Goal: Information Seeking & Learning: Learn about a topic

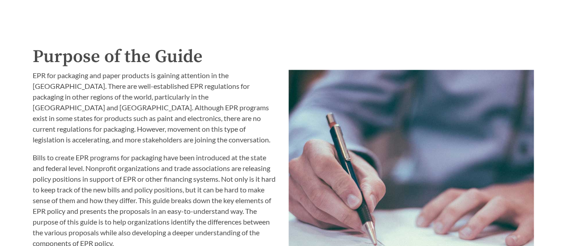
scroll to position [894, 0]
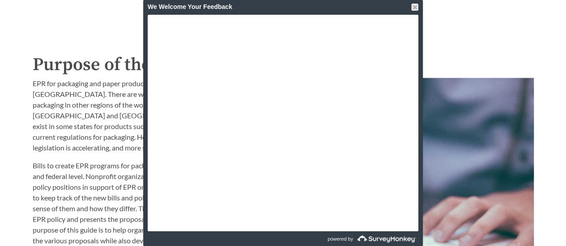
click at [413, 8] on div at bounding box center [414, 7] width 7 height 7
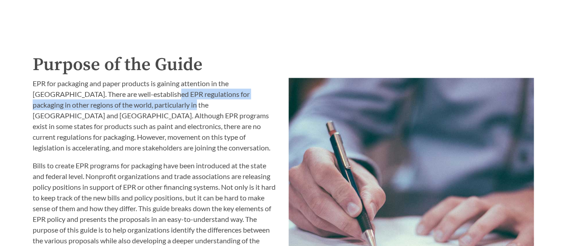
drag, startPoint x: 122, startPoint y: 101, endPoint x: 136, endPoint y: 110, distance: 17.1
click at [119, 104] on p "EPR for packaging and paper products is gaining attention in the [GEOGRAPHIC_DA…" at bounding box center [155, 115] width 245 height 75
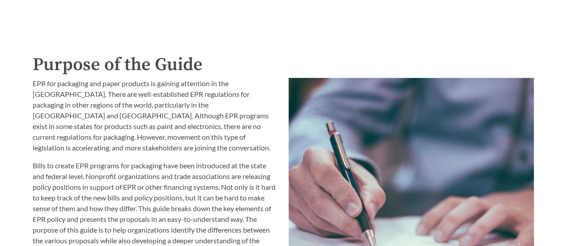
drag, startPoint x: 209, startPoint y: 184, endPoint x: 210, endPoint y: 178, distance: 5.4
click at [210, 178] on p "Bills to create EPR programs for packaging have been introduced at the state an…" at bounding box center [155, 209] width 245 height 97
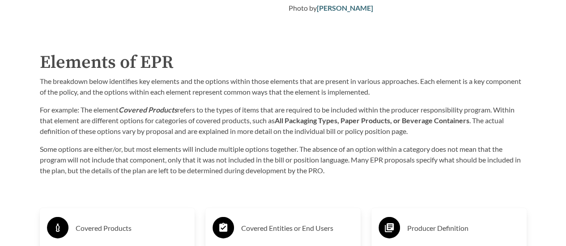
scroll to position [1341, 0]
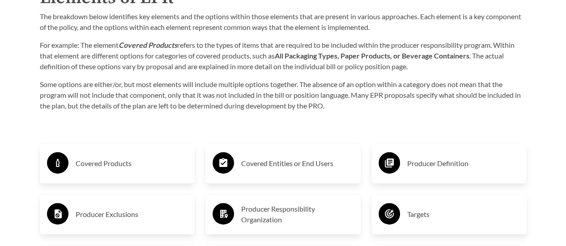
click at [385, 53] on strong "All Packaging Types, Paper Products, or Beverage Containers" at bounding box center [372, 55] width 195 height 8
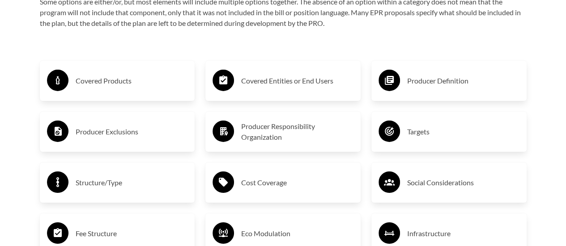
scroll to position [1431, 0]
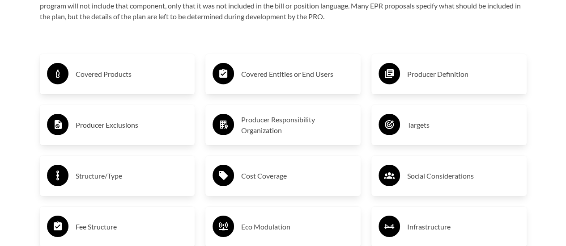
click at [124, 83] on div "Covered Products" at bounding box center [117, 74] width 141 height 26
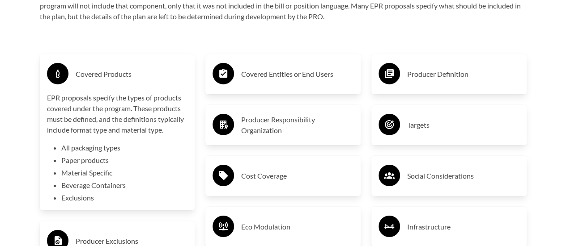
click at [85, 203] on li "Exclusions" at bounding box center [124, 198] width 127 height 11
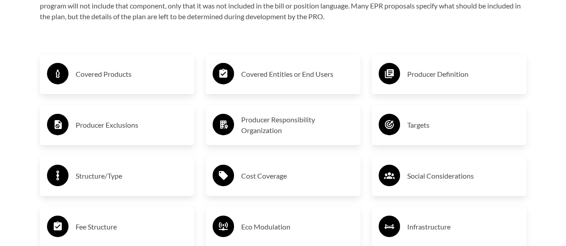
click at [102, 128] on h3 "Producer Exclusions" at bounding box center [132, 125] width 112 height 14
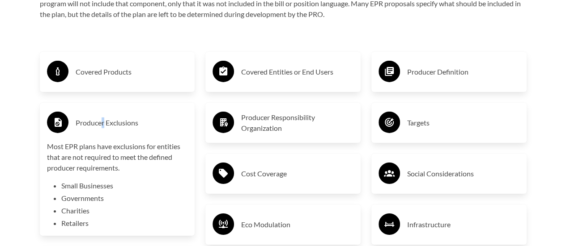
scroll to position [1520, 0]
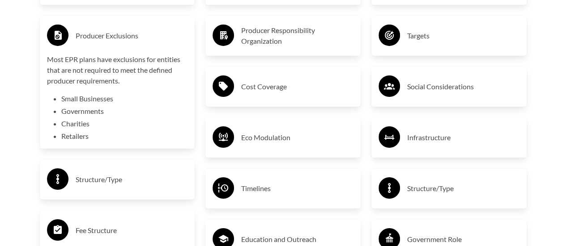
click at [107, 190] on div "Structure/Type" at bounding box center [117, 180] width 141 height 26
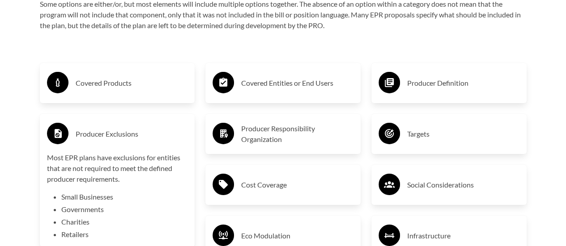
scroll to position [1431, 0]
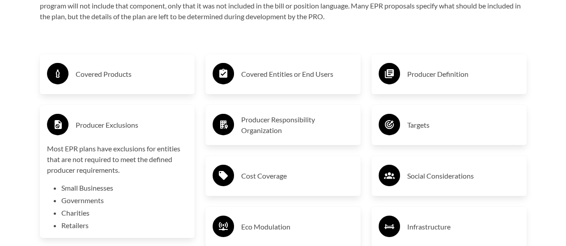
click at [266, 74] on h3 "Covered Entities or End Users" at bounding box center [297, 74] width 112 height 14
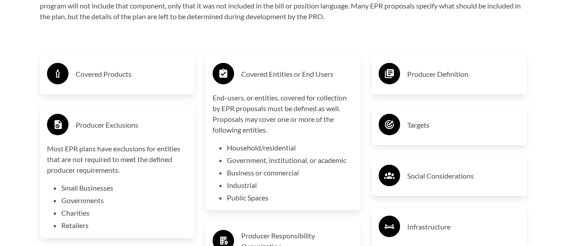
click at [444, 75] on h3 "Producer Definition" at bounding box center [463, 74] width 112 height 14
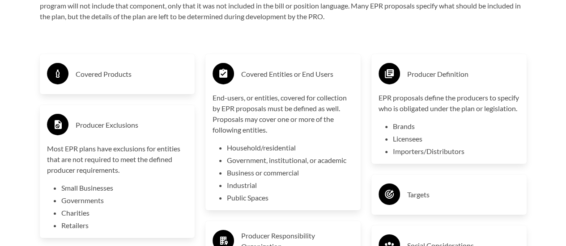
scroll to position [1520, 0]
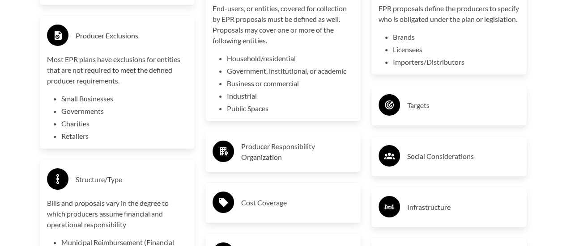
click at [431, 108] on div "Targets" at bounding box center [448, 106] width 141 height 26
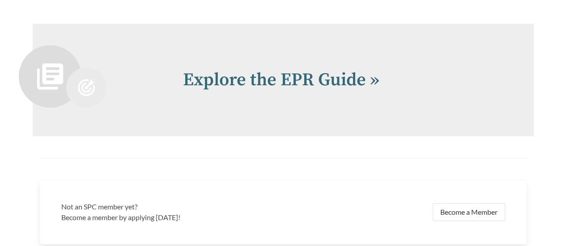
scroll to position [2034, 0]
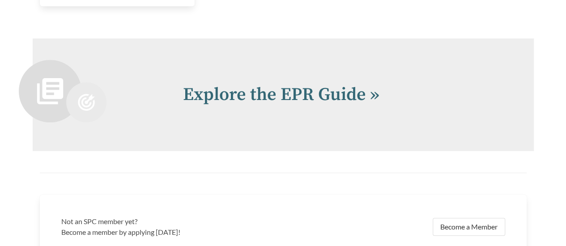
click at [370, 106] on link "Explore the EPR Guide »" at bounding box center [281, 95] width 196 height 22
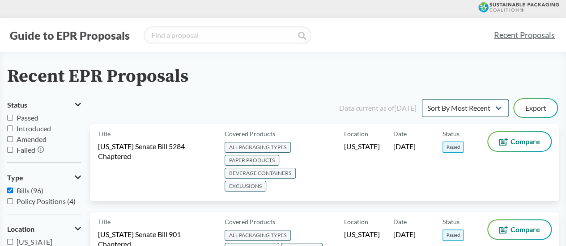
click at [368, 175] on div "Location [US_STATE]" at bounding box center [368, 162] width 49 height 61
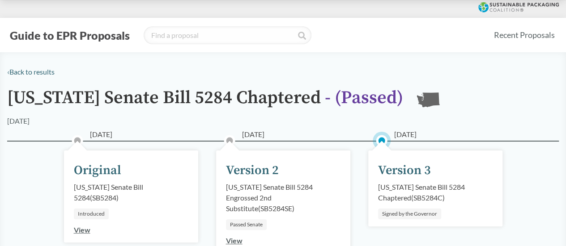
click at [39, 76] on div "‹ Back to results" at bounding box center [282, 72] width 551 height 11
click at [34, 72] on link "‹ Back to results" at bounding box center [30, 72] width 47 height 8
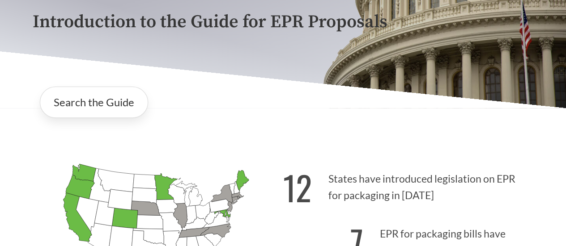
scroll to position [179, 0]
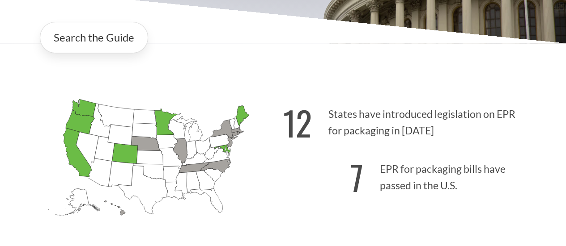
click at [157, 126] on icon "[US_STATE] Passed: 1" at bounding box center [165, 122] width 23 height 26
click at [158, 125] on icon "[US_STATE] Passed: 1" at bounding box center [165, 122] width 23 height 26
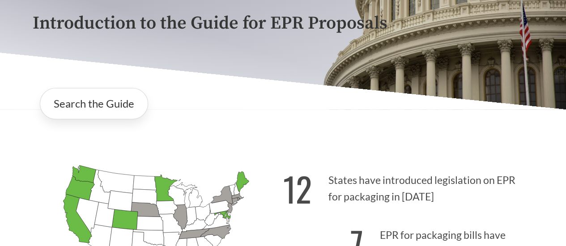
scroll to position [89, 0]
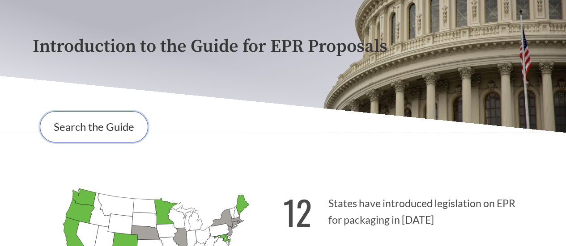
click at [86, 135] on link "Search the Guide" at bounding box center [94, 126] width 108 height 31
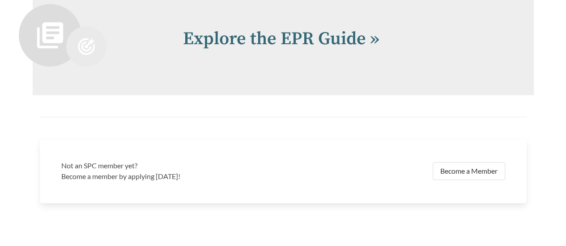
scroll to position [1903, 0]
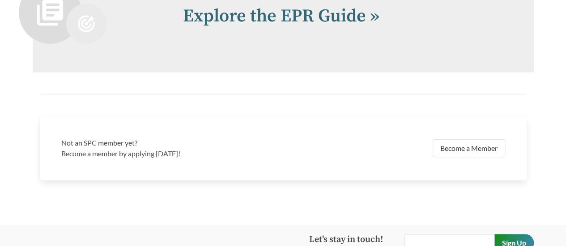
click at [313, 12] on link "Explore the EPR Guide »" at bounding box center [281, 16] width 196 height 22
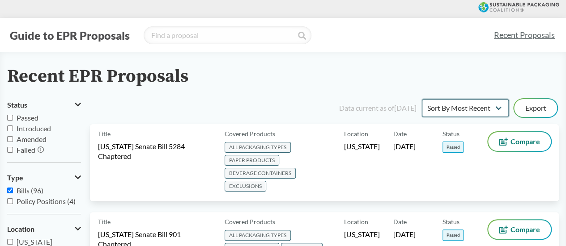
click at [455, 105] on select "Sort By Most Recent Sort By Status" at bounding box center [465, 108] width 87 height 18
select select "Sort By Status"
click at [422, 99] on select "Sort By Most Recent Sort By Status" at bounding box center [465, 108] width 87 height 18
click at [446, 143] on span "Passed" at bounding box center [452, 147] width 21 height 11
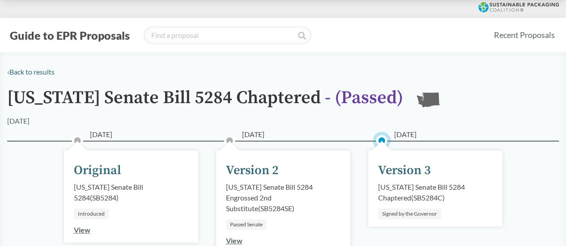
click at [379, 100] on span "- ( Passed )" at bounding box center [364, 98] width 78 height 22
click at [32, 74] on link "‹ Back to results" at bounding box center [30, 72] width 47 height 8
click at [106, 36] on button "Guide to EPR Proposals" at bounding box center [69, 35] width 125 height 14
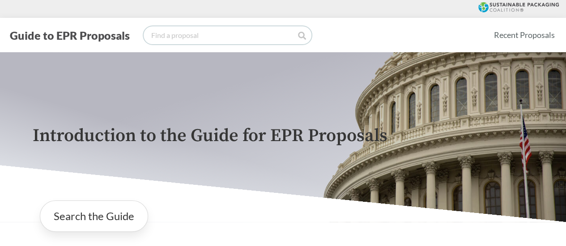
click at [249, 38] on input "search" at bounding box center [228, 35] width 168 height 18
click at [262, 69] on div "Introduction to the Guide for EPR Proposals" at bounding box center [282, 137] width 515 height 170
click at [225, 33] on input "search" at bounding box center [228, 35] width 168 height 18
paste input "[US_STATE]"
type input "[US_STATE]"
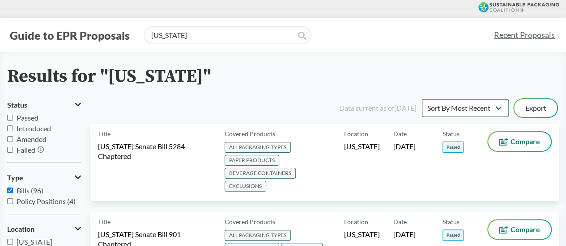
click at [24, 115] on span "Passed" at bounding box center [28, 118] width 22 height 8
click at [13, 115] on input "Passed" at bounding box center [10, 118] width 6 height 6
checkbox input "true"
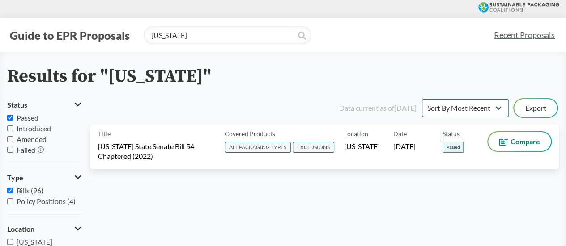
click at [140, 149] on span "[US_STATE] State Senate Bill 54 Chaptered (2022)" at bounding box center [156, 152] width 116 height 20
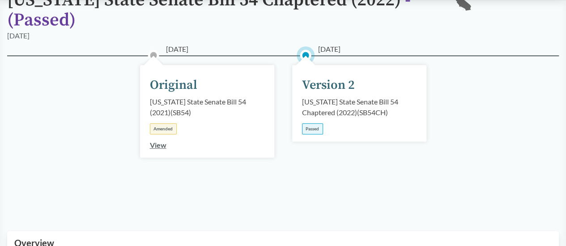
scroll to position [89, 0]
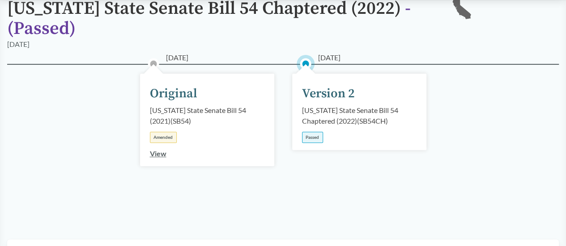
click at [334, 94] on div "Version 2" at bounding box center [328, 94] width 53 height 19
click at [348, 124] on div "California State Senate Bill 54 Chaptered (2022) ( SB54CH )" at bounding box center [359, 115] width 114 height 21
click at [404, 124] on div "California State Senate Bill 54 Chaptered (2022) ( SB54CH )" at bounding box center [359, 115] width 114 height 21
click at [298, 76] on div "06/30/2022 Version 2 California State Senate Bill 54 Chaptered (2022) ( SB54CH …" at bounding box center [359, 112] width 134 height 76
click at [312, 135] on div "Passed" at bounding box center [312, 137] width 21 height 11
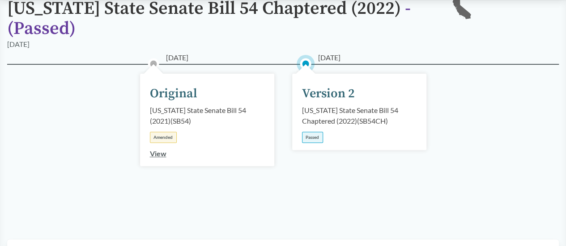
click at [311, 135] on div "Passed" at bounding box center [312, 137] width 21 height 11
click at [327, 118] on div "California State Senate Bill 54 Chaptered (2022) ( SB54CH )" at bounding box center [359, 115] width 114 height 21
click at [386, 104] on div "06/30/2022 Version 2 California State Senate Bill 54 Chaptered (2022) ( SB54CH …" at bounding box center [359, 112] width 134 height 76
click at [465, 101] on div "02/25/2021 Original California State Senate Bill 54 (2021) ( SB54 ) Amended Vie…" at bounding box center [282, 141] width 551 height 154
click at [154, 154] on link "View" at bounding box center [158, 153] width 17 height 8
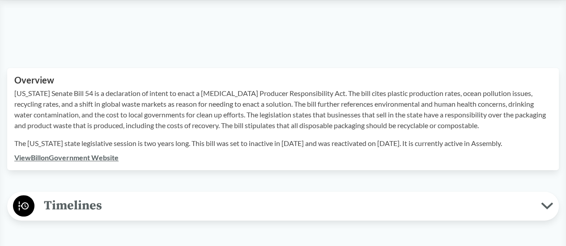
scroll to position [268, 0]
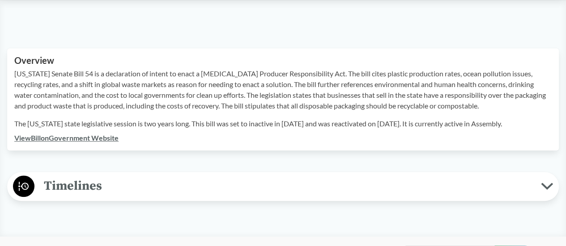
click at [89, 138] on link "View Bill on Government Website" at bounding box center [66, 138] width 104 height 8
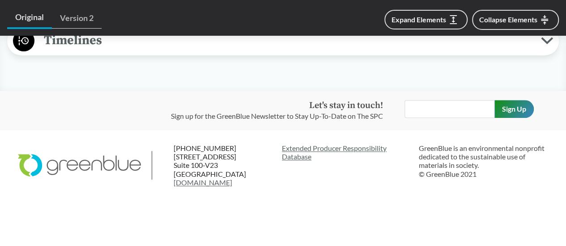
scroll to position [325, 0]
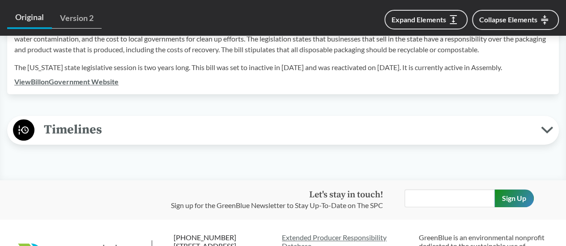
click at [381, 127] on span "Timelines" at bounding box center [287, 130] width 506 height 20
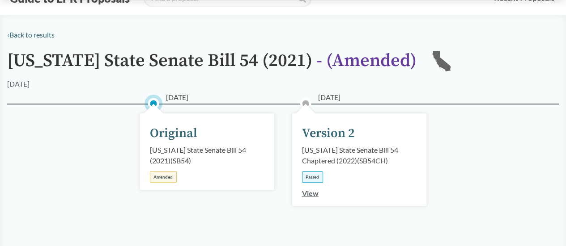
scroll to position [29, 0]
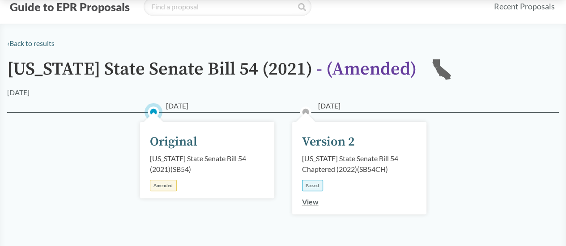
click at [355, 73] on span "- ( Amended )" at bounding box center [366, 69] width 100 height 22
click at [84, 76] on h1 "California State Senate Bill 54 (2021) - ( Amended )" at bounding box center [211, 73] width 409 height 28
click at [309, 203] on link "View" at bounding box center [310, 202] width 17 height 8
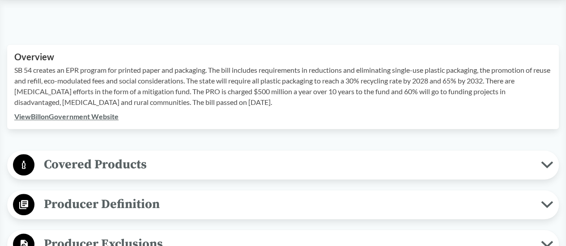
scroll to position [268, 0]
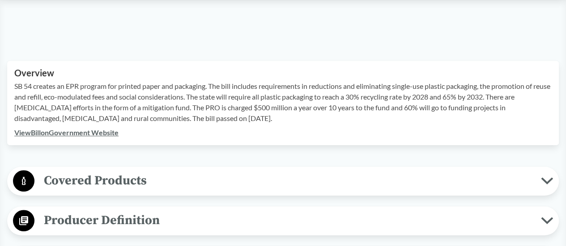
click at [144, 174] on span "Covered Products" at bounding box center [287, 181] width 506 height 20
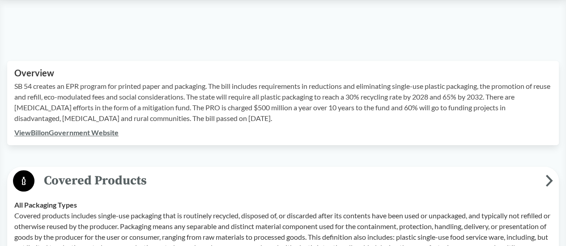
click at [197, 193] on td "All Packaging Types Covered products includes single-use packaging that is rout…" at bounding box center [282, 237] width 545 height 89
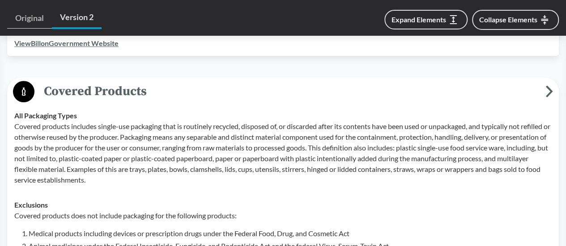
click at [15, 125] on p "Covered products includes single-use packaging that is routinely recycled, disp…" at bounding box center [282, 153] width 537 height 64
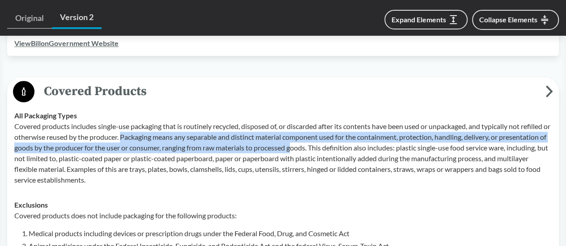
drag, startPoint x: 131, startPoint y: 138, endPoint x: 344, endPoint y: 153, distance: 213.3
click at [344, 153] on p "Covered products includes single-use packaging that is routinely recycled, disp…" at bounding box center [282, 153] width 537 height 64
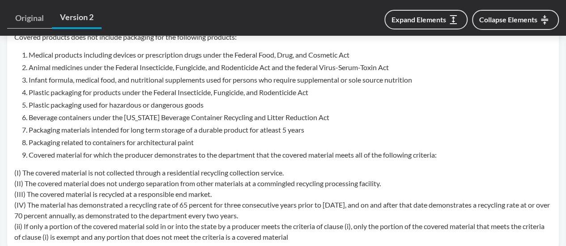
scroll to position [447, 0]
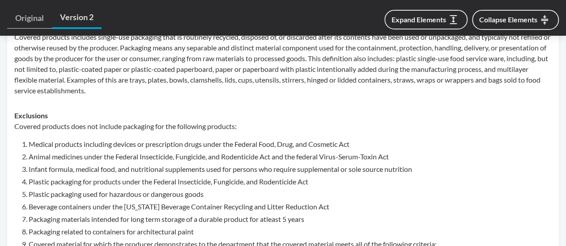
click at [285, 103] on td "Exclusions Covered products does not include packaging for the following produc…" at bounding box center [282, 221] width 545 height 236
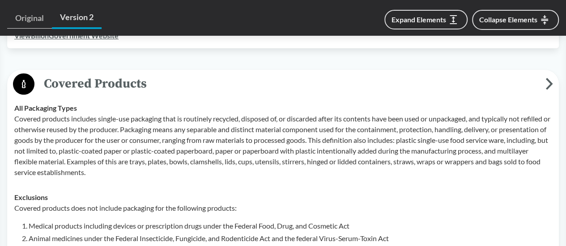
scroll to position [358, 0]
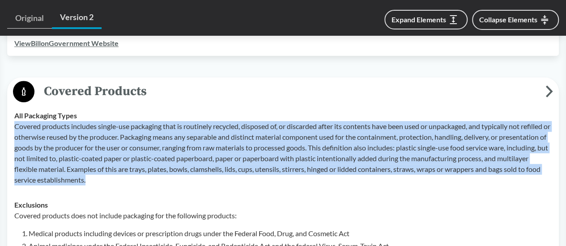
drag, startPoint x: 144, startPoint y: 184, endPoint x: 14, endPoint y: 127, distance: 142.0
click at [14, 127] on td "All Packaging Types Covered products includes single-use packaging that is rout…" at bounding box center [282, 147] width 545 height 89
copy p "Covered products includes single-use packaging that is routinely recycled, disp…"
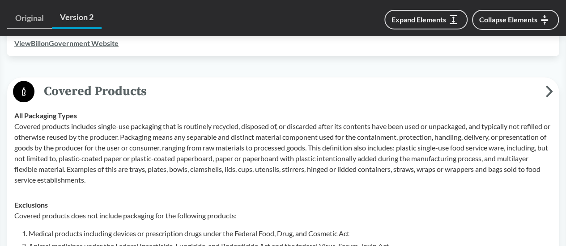
click at [307, 219] on p "Covered products does not include packaging for the following products:" at bounding box center [282, 216] width 537 height 11
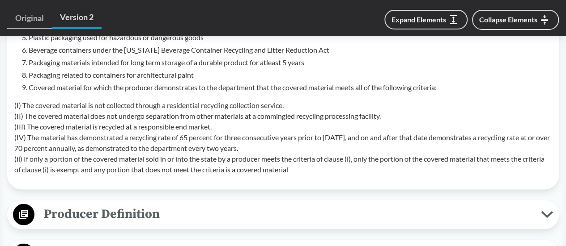
scroll to position [626, 0]
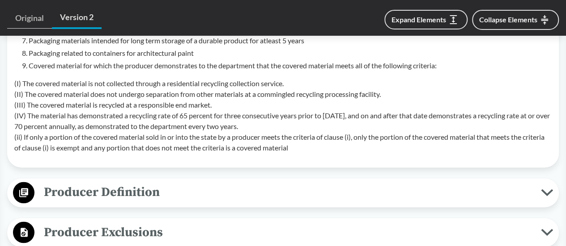
click at [255, 189] on span "Producer Definition" at bounding box center [287, 192] width 506 height 20
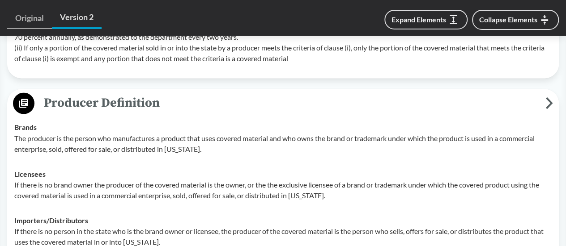
scroll to position [805, 0]
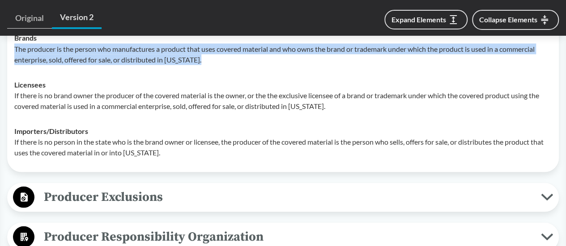
drag, startPoint x: 203, startPoint y: 63, endPoint x: 13, endPoint y: 51, distance: 190.4
click at [13, 51] on td "Brands The producer is the person who manufactures a product that uses covered …" at bounding box center [282, 48] width 545 height 47
click at [192, 188] on span "Producer Exclusions" at bounding box center [287, 197] width 506 height 20
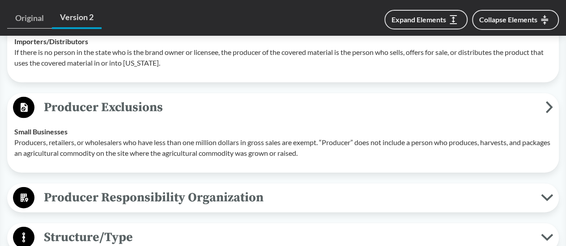
scroll to position [984, 0]
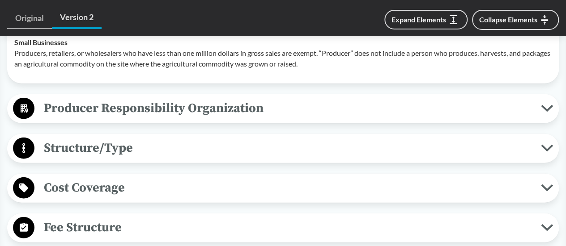
click at [220, 114] on span "Producer Responsibility Organization" at bounding box center [287, 108] width 506 height 20
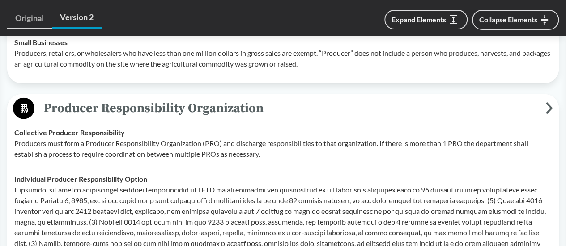
click at [226, 112] on span "Producer Responsibility Organization" at bounding box center [289, 108] width 511 height 20
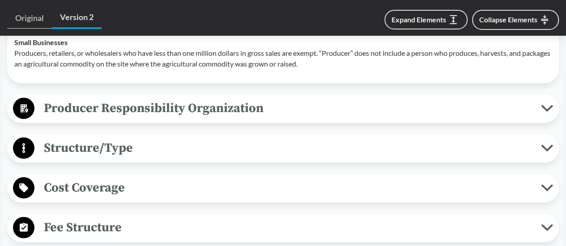
click at [176, 146] on span "Structure/Type" at bounding box center [287, 148] width 506 height 20
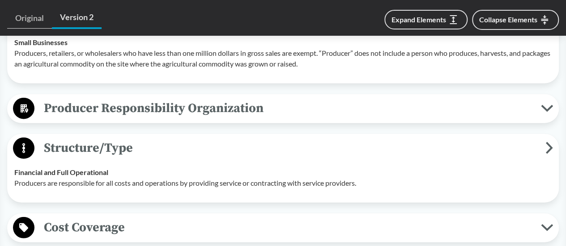
click at [105, 152] on span "Structure/Type" at bounding box center [289, 148] width 511 height 20
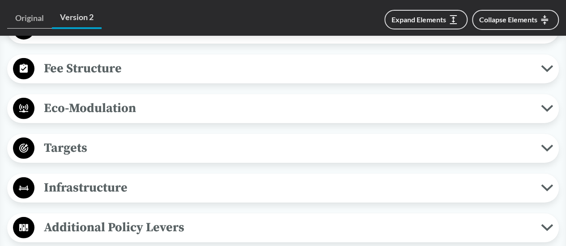
scroll to position [1163, 0]
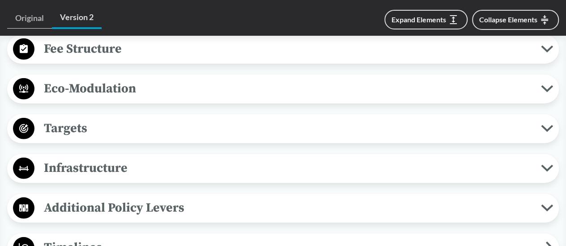
click at [86, 132] on span "Targets" at bounding box center [287, 128] width 506 height 20
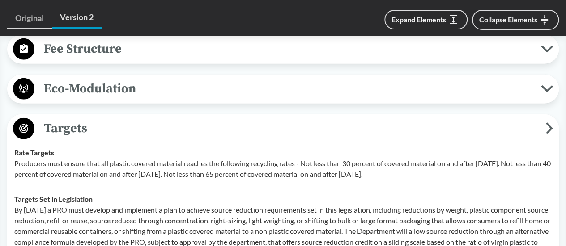
click at [86, 132] on span "Targets" at bounding box center [289, 128] width 511 height 20
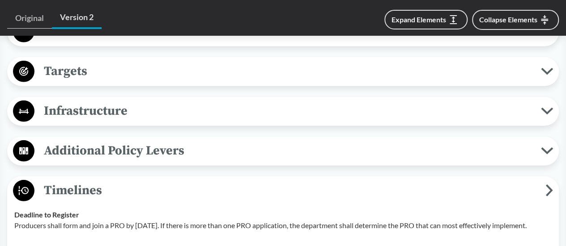
scroll to position [1252, 0]
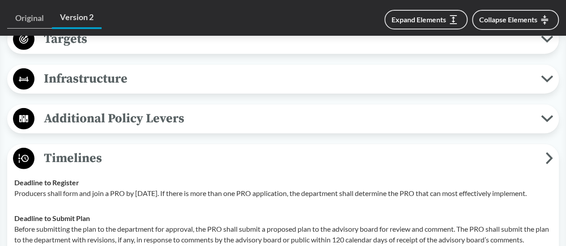
click at [283, 114] on span "Additional Policy Levers" at bounding box center [287, 119] width 506 height 20
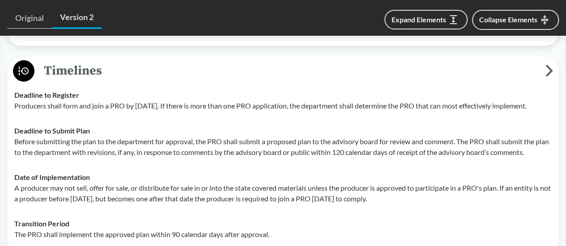
scroll to position [1431, 0]
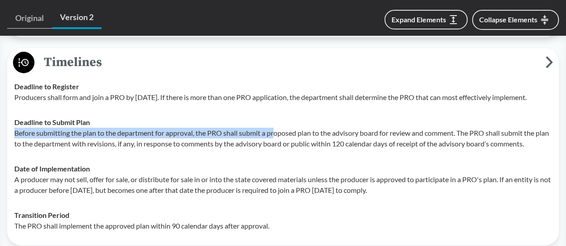
drag, startPoint x: 13, startPoint y: 144, endPoint x: 275, endPoint y: 142, distance: 262.0
click at [275, 142] on td "Deadline to Submit Plan Before submitting the plan to the department for approv…" at bounding box center [282, 133] width 545 height 47
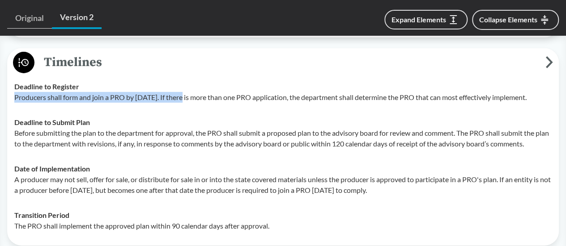
drag, startPoint x: 187, startPoint y: 95, endPoint x: 12, endPoint y: 96, distance: 175.3
click at [12, 96] on td "Deadline to Register Producers shall form and join a PRO by January 1, 2024. If…" at bounding box center [282, 92] width 545 height 36
copy p "Producers shall form and join a PRO by January 1, 2024."
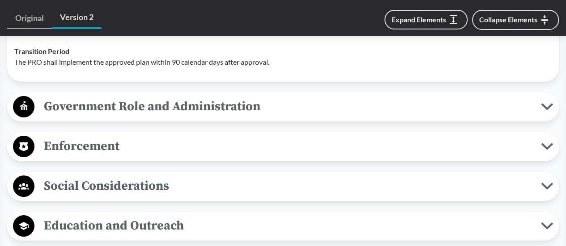
scroll to position [1610, 0]
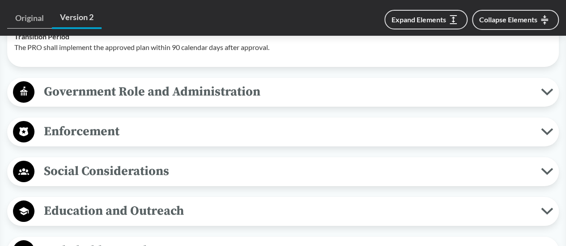
click at [275, 216] on span "Education and Outreach" at bounding box center [287, 211] width 506 height 20
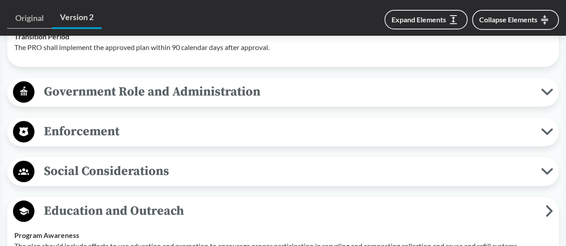
scroll to position [1699, 0]
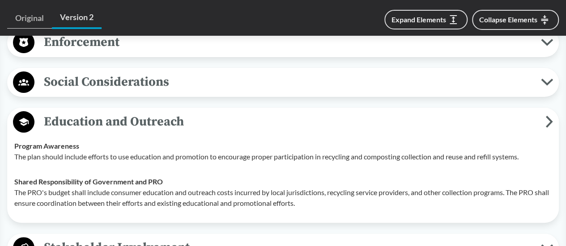
click at [215, 92] on span "Social Considerations" at bounding box center [287, 82] width 506 height 20
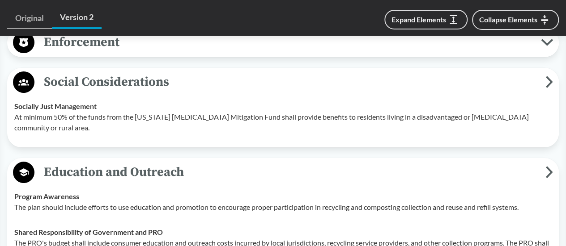
click at [541, 92] on span "Social Considerations" at bounding box center [289, 82] width 511 height 20
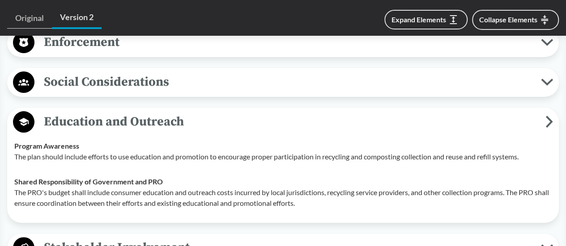
click at [545, 128] on span "Education and Outreach" at bounding box center [289, 122] width 511 height 20
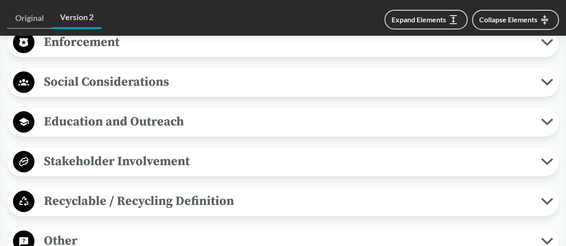
click at [189, 52] on span "Enforcement" at bounding box center [287, 42] width 506 height 20
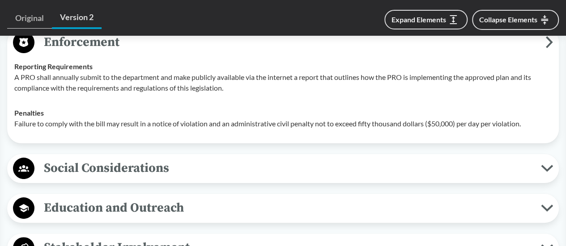
click at [548, 46] on icon at bounding box center [549, 42] width 8 height 12
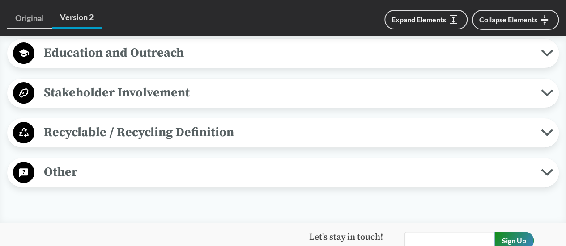
scroll to position [1789, 0]
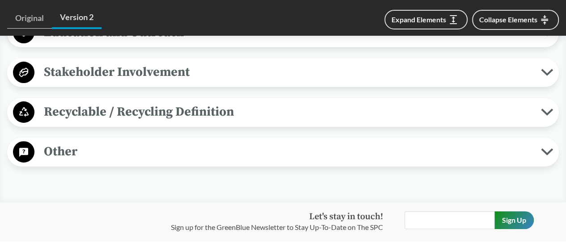
click at [548, 114] on icon at bounding box center [546, 112] width 9 height 4
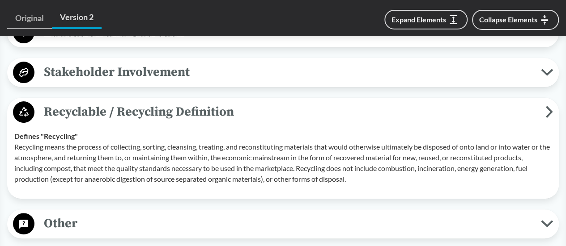
click at [548, 118] on icon at bounding box center [549, 112] width 8 height 12
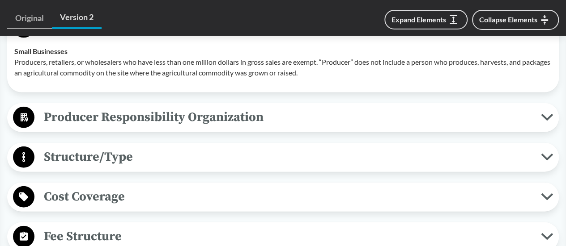
scroll to position [894, 0]
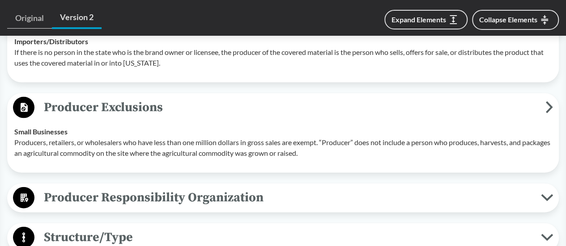
click at [553, 100] on button "Producer Exclusions" at bounding box center [282, 108] width 545 height 23
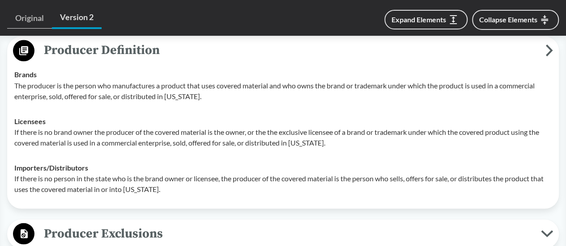
scroll to position [715, 0]
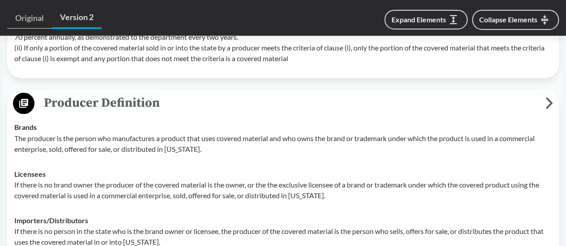
click at [548, 103] on icon at bounding box center [549, 103] width 8 height 12
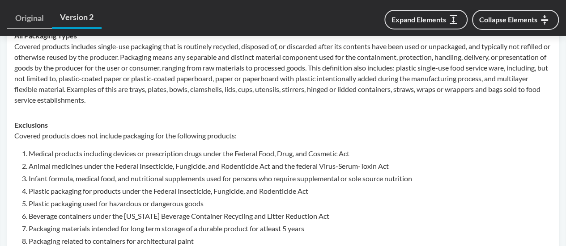
scroll to position [358, 0]
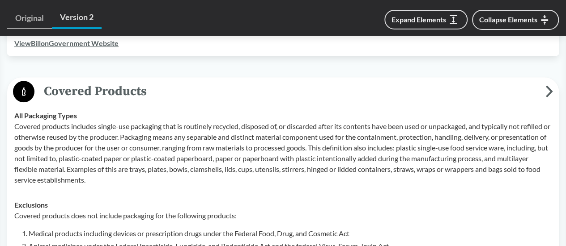
click at [546, 91] on icon at bounding box center [549, 91] width 8 height 12
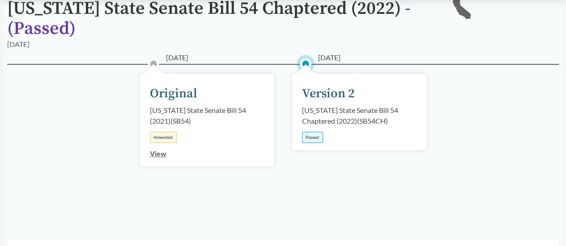
scroll to position [0, 0]
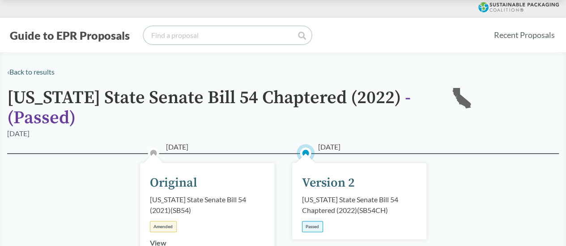
click at [194, 38] on input "search" at bounding box center [228, 35] width 168 height 18
type input "minnesota"
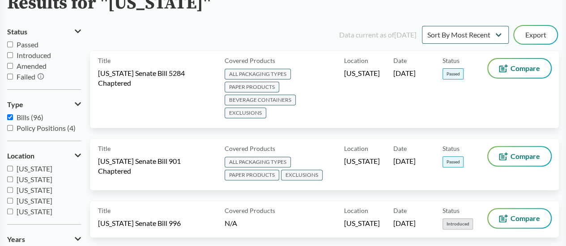
scroll to position [89, 0]
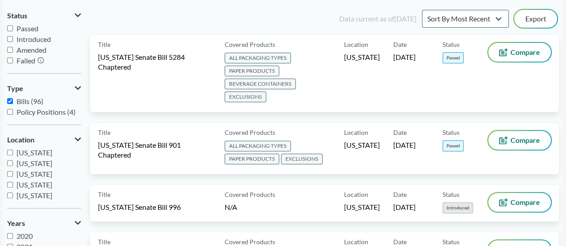
click at [29, 31] on span "Passed" at bounding box center [28, 28] width 22 height 8
click at [13, 31] on input "Passed" at bounding box center [10, 28] width 6 height 6
checkbox input "true"
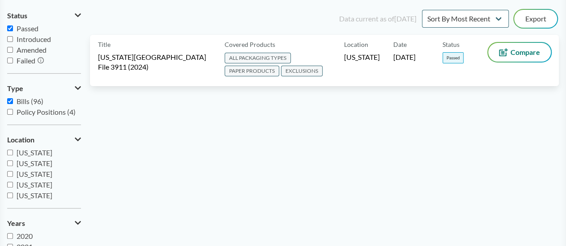
click at [141, 56] on span "[US_STATE][GEOGRAPHIC_DATA] File 3911 (2024)" at bounding box center [156, 62] width 116 height 20
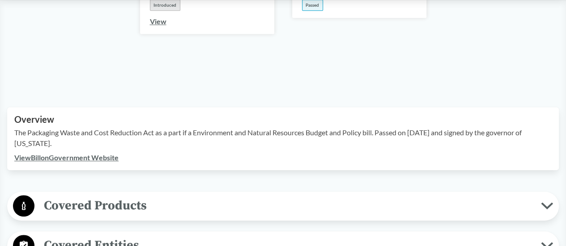
scroll to position [358, 0]
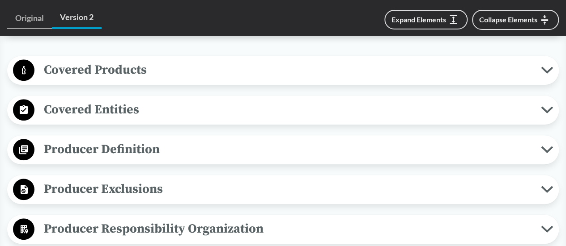
click at [419, 63] on span "Covered Products" at bounding box center [287, 70] width 506 height 20
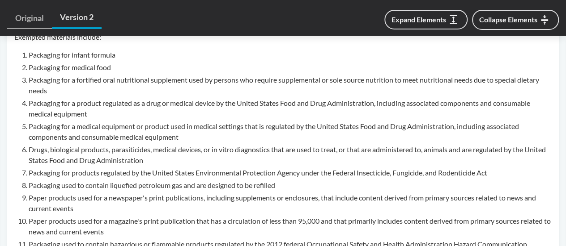
scroll to position [626, 0]
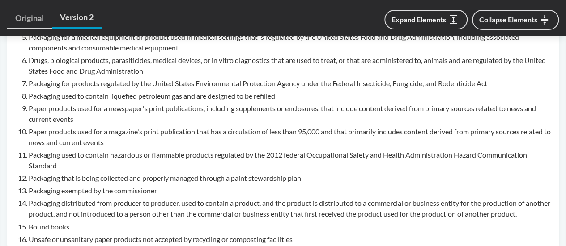
click at [322, 200] on li "Packaging distributed from producer to producer, used to contain a product, and…" at bounding box center [290, 208] width 523 height 21
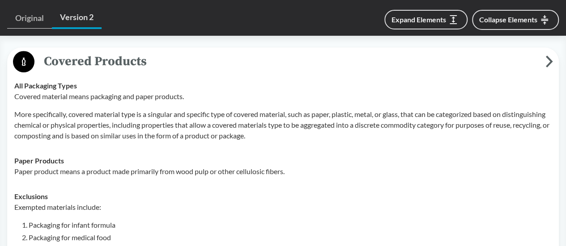
scroll to position [358, 0]
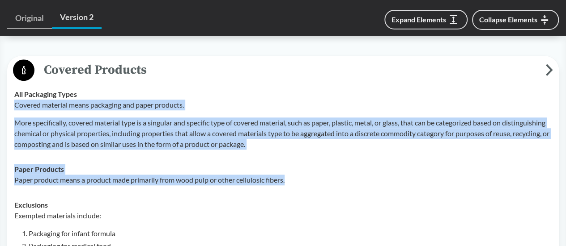
drag, startPoint x: 15, startPoint y: 91, endPoint x: 351, endPoint y: 166, distance: 344.1
copy tbody "Covered material means packaging and paper products. More specifically, covered…"
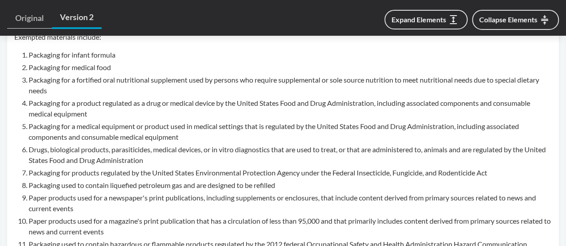
scroll to position [715, 0]
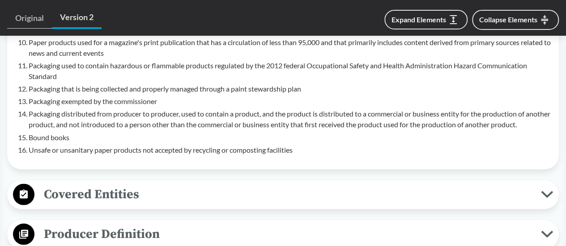
click at [385, 184] on span "Covered Entities" at bounding box center [287, 194] width 506 height 20
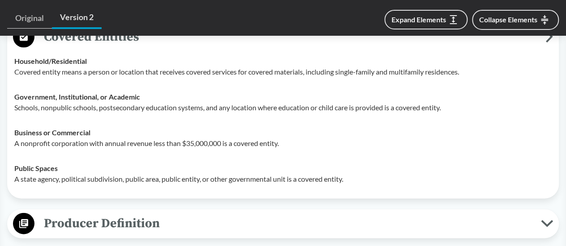
scroll to position [805, 0]
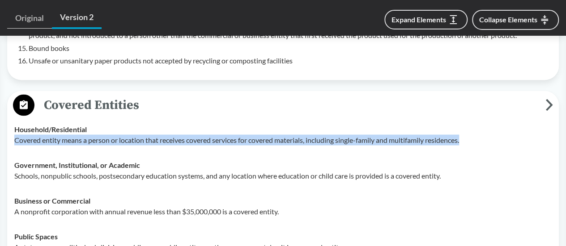
drag, startPoint x: 469, startPoint y: 128, endPoint x: 12, endPoint y: 122, distance: 457.9
click at [12, 122] on td "Household/​Residential Covered entity means a person or location that receives …" at bounding box center [282, 135] width 545 height 36
copy p "Covered entity means a person or location that receives covered services for co…"
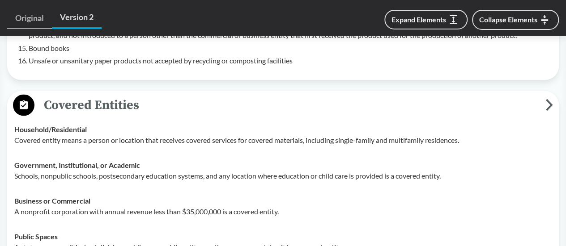
click at [351, 160] on div "Government, Institutional, or Academic Schools, nonpublic schools, postsecondar…" at bounding box center [282, 170] width 537 height 21
click at [251, 195] on div "Business or Commercial A nonprofit corporation with annual revenue less than $3…" at bounding box center [282, 205] width 537 height 21
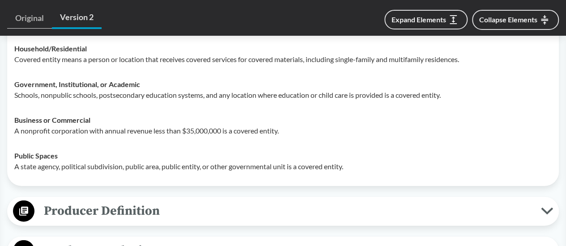
scroll to position [894, 0]
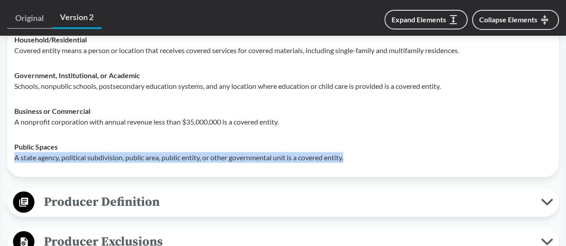
drag, startPoint x: 351, startPoint y: 146, endPoint x: 13, endPoint y: 154, distance: 337.7
click at [13, 154] on td "Public Spaces A state agency, political subdivision, public area, public entity…" at bounding box center [282, 153] width 545 height 36
click at [128, 152] on td "Public Spaces A state agency, political subdivision, public area, public entity…" at bounding box center [282, 153] width 545 height 36
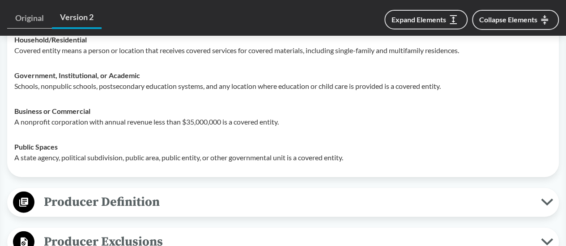
click at [246, 152] on p "A state agency, political subdivision, public area, public entity, or other gov…" at bounding box center [282, 157] width 537 height 11
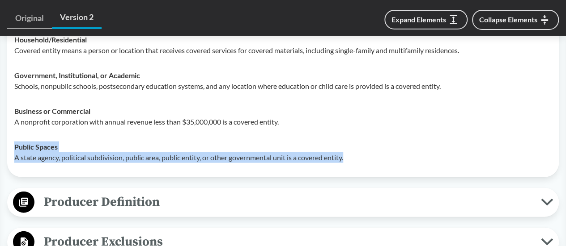
drag, startPoint x: 365, startPoint y: 144, endPoint x: 14, endPoint y: 135, distance: 351.1
click at [14, 135] on td "Public Spaces A state agency, political subdivision, public area, public entity…" at bounding box center [282, 153] width 545 height 36
copy div "Public Spaces A state agency, political subdivision, public area, public entity…"
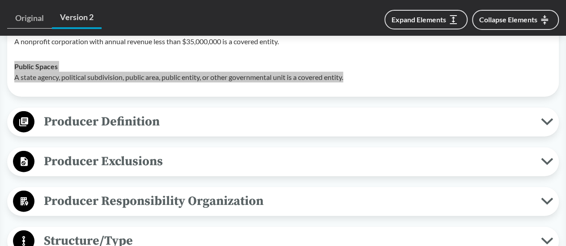
scroll to position [984, 0]
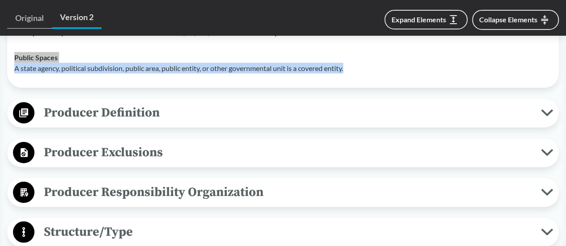
click at [168, 105] on span "Producer Definition" at bounding box center [287, 113] width 506 height 20
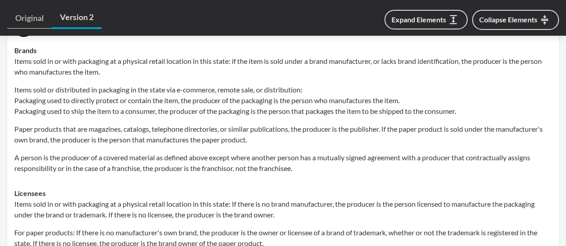
scroll to position [1073, 0]
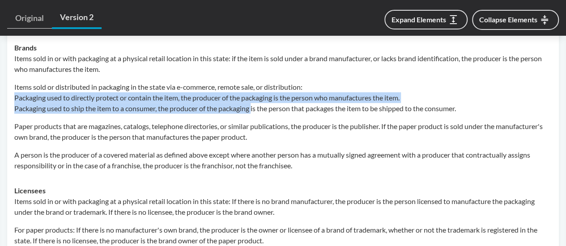
drag, startPoint x: 14, startPoint y: 83, endPoint x: 254, endPoint y: 93, distance: 239.5
click at [254, 93] on p "Items sold or distributed in packaging in the state via e-commerce, remote sale…" at bounding box center [282, 98] width 537 height 32
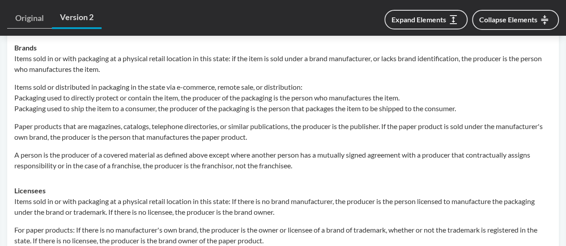
click at [281, 130] on div "Items sold in or with packaging at a physical retail location in this state: if…" at bounding box center [282, 112] width 537 height 118
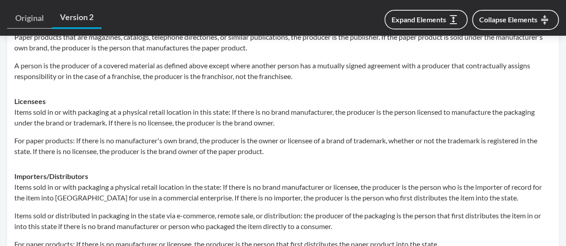
scroll to position [1252, 0]
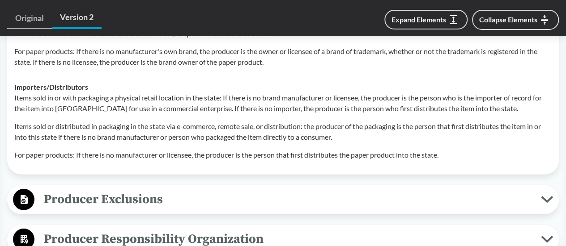
click at [246, 190] on span "Producer Exclusions" at bounding box center [287, 200] width 506 height 20
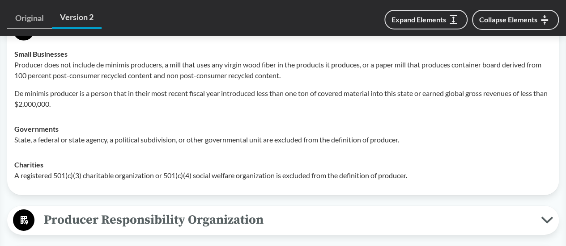
scroll to position [1431, 0]
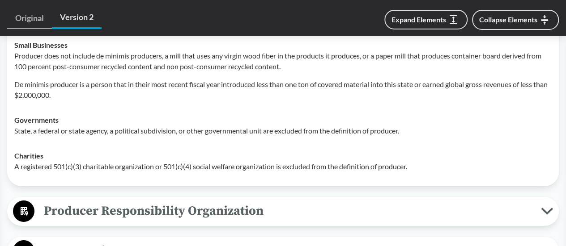
click at [353, 201] on span "Producer Responsibility Organization" at bounding box center [287, 211] width 506 height 20
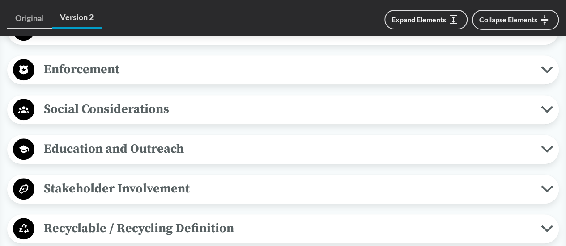
scroll to position [2146, 0]
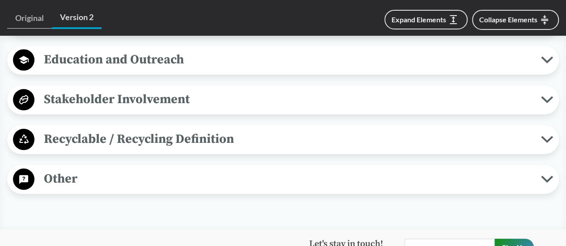
click at [318, 90] on span "Stakeholder Involvement" at bounding box center [287, 99] width 506 height 20
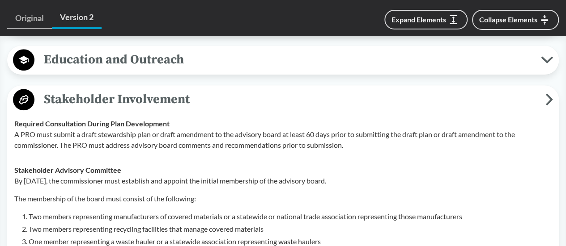
click at [318, 90] on span "Stakeholder Involvement" at bounding box center [289, 99] width 511 height 20
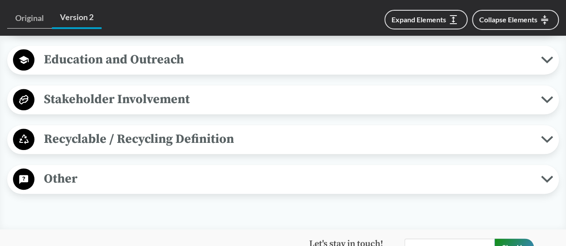
scroll to position [2057, 0]
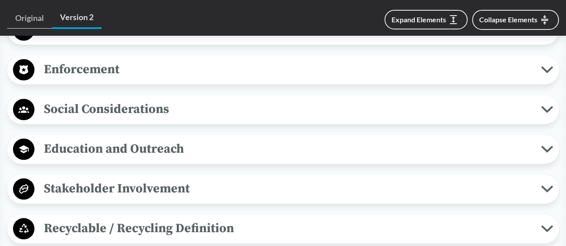
click at [211, 99] on span "Social Considerations" at bounding box center [287, 109] width 506 height 20
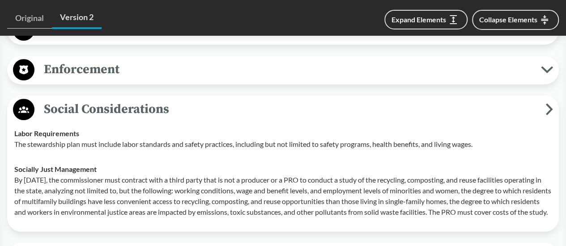
click at [339, 95] on div "Social Considerations Labor Requirements The stewardship plan must include labo…" at bounding box center [282, 163] width 551 height 137
click at [545, 103] on icon at bounding box center [549, 109] width 8 height 12
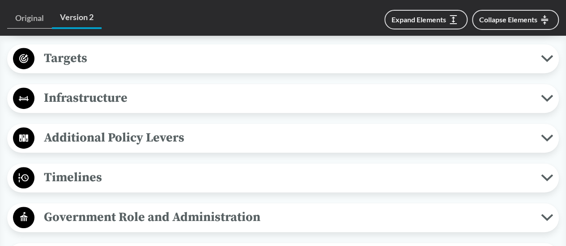
scroll to position [1878, 0]
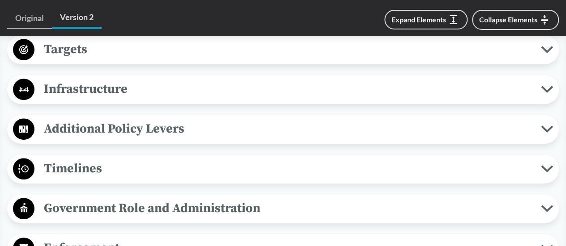
click at [145, 160] on span "Timelines" at bounding box center [287, 169] width 506 height 20
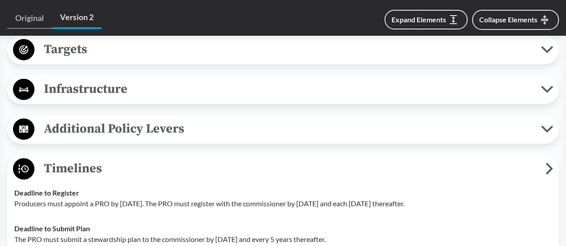
drag, startPoint x: 14, startPoint y: 190, endPoint x: 475, endPoint y: 190, distance: 460.6
click at [475, 199] on p "Producers must appoint a PRO by January 1, 2025. The PRO must register with the…" at bounding box center [282, 204] width 537 height 11
copy p "Producers must appoint a PRO by January 1, 2025. The PRO must register with the…"
